Goal: Check status: Check status

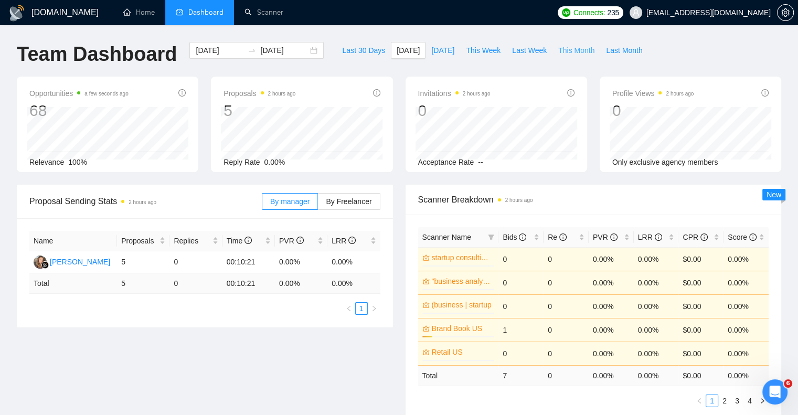
click at [558, 52] on span "This Month" at bounding box center [576, 51] width 36 height 12
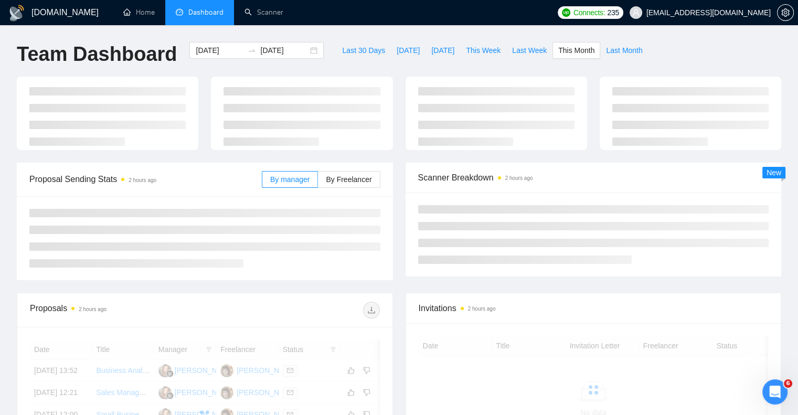
type input "[DATE]"
